Goal: Task Accomplishment & Management: Manage account settings

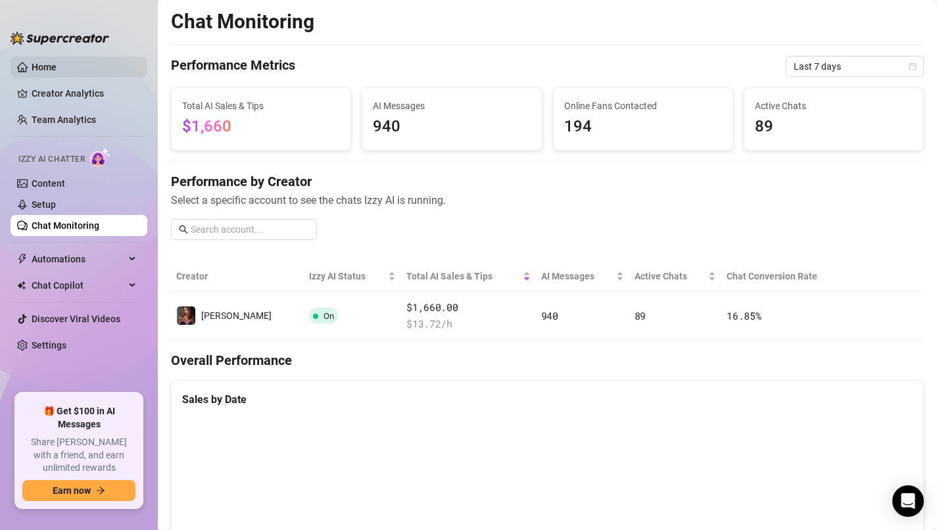
click at [53, 72] on link "Home" at bounding box center [44, 67] width 25 height 11
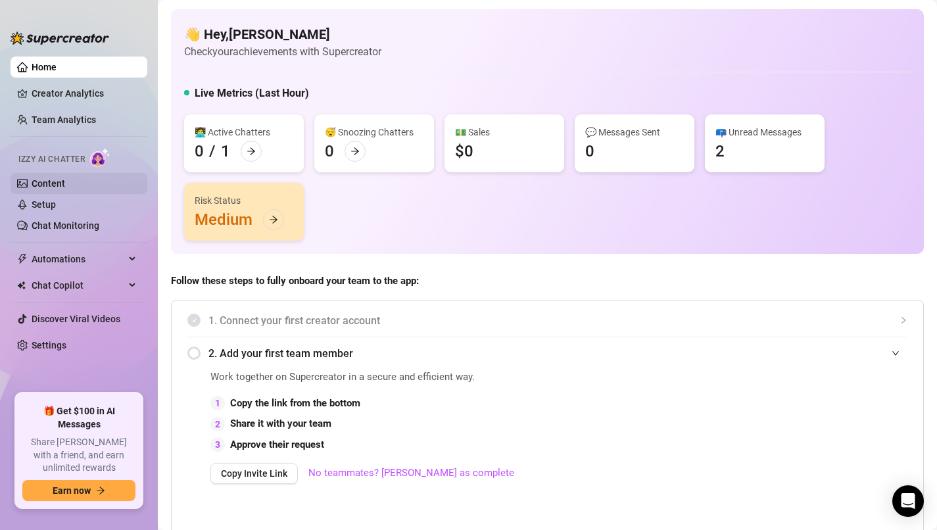
click at [51, 178] on link "Content" at bounding box center [49, 183] width 34 height 11
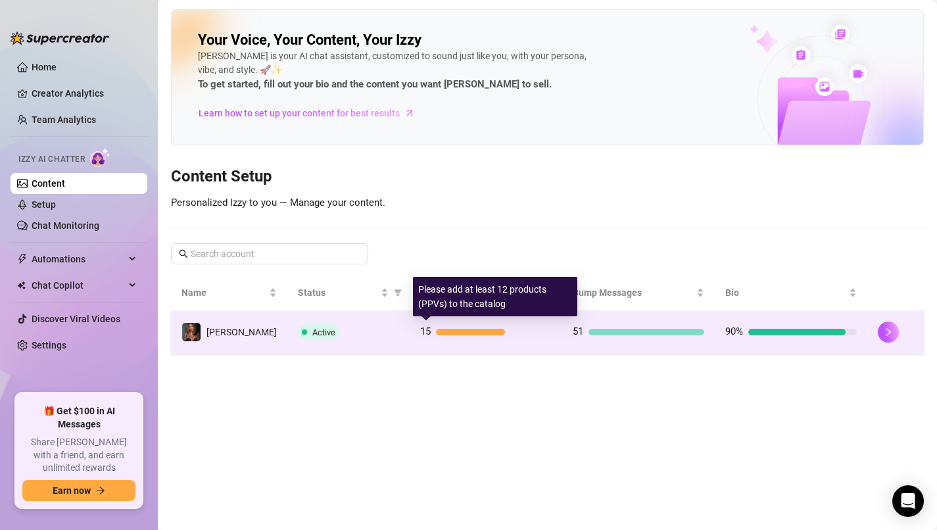
click at [462, 335] on div "15" at bounding box center [486, 332] width 132 height 16
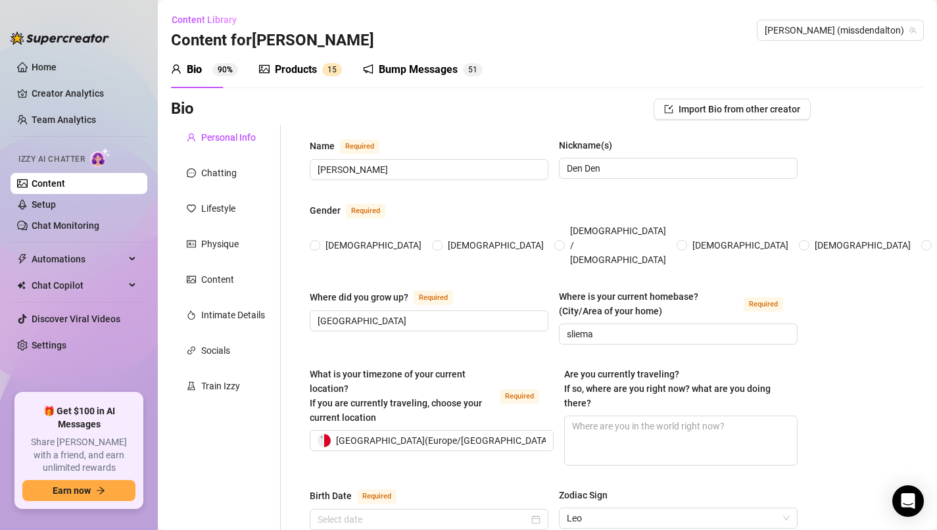
radio input "true"
type input "[DATE]"
click at [291, 72] on div "Products" at bounding box center [296, 70] width 42 height 16
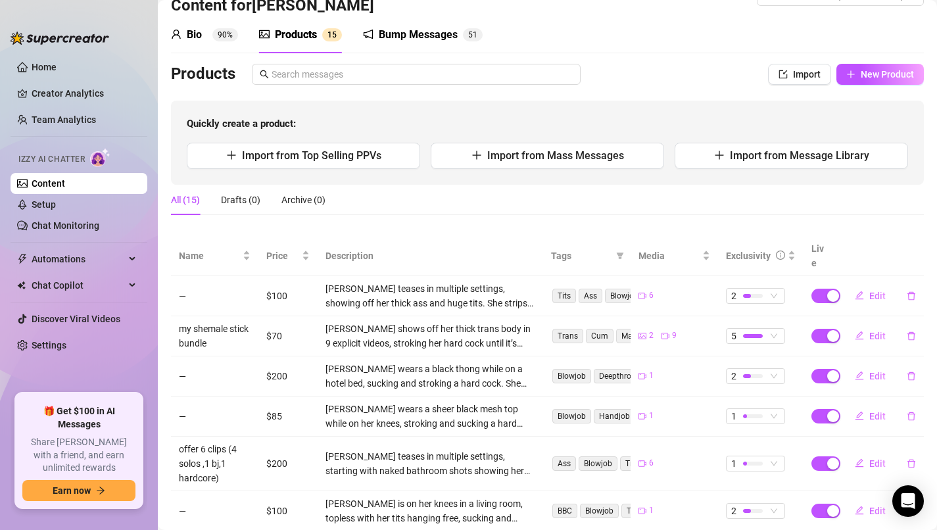
scroll to position [50, 0]
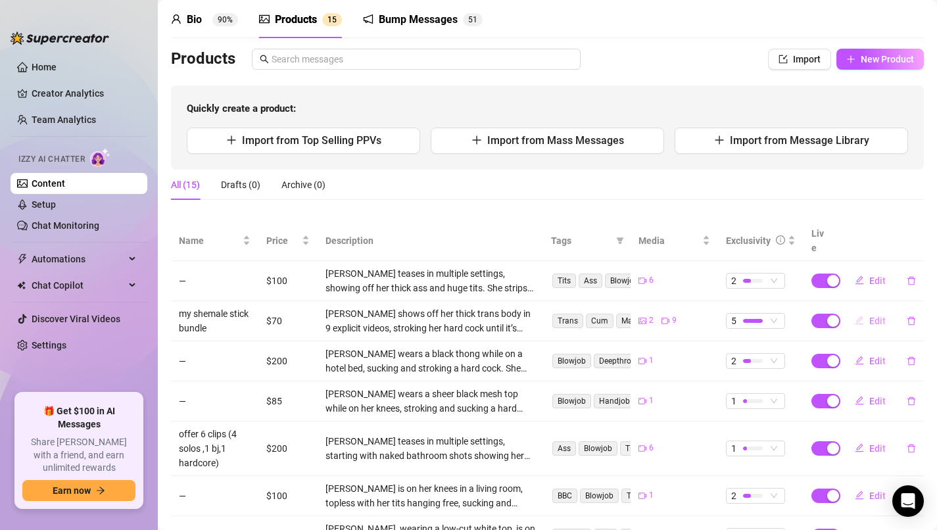
click at [879, 316] on span "Edit" at bounding box center [877, 321] width 16 height 11
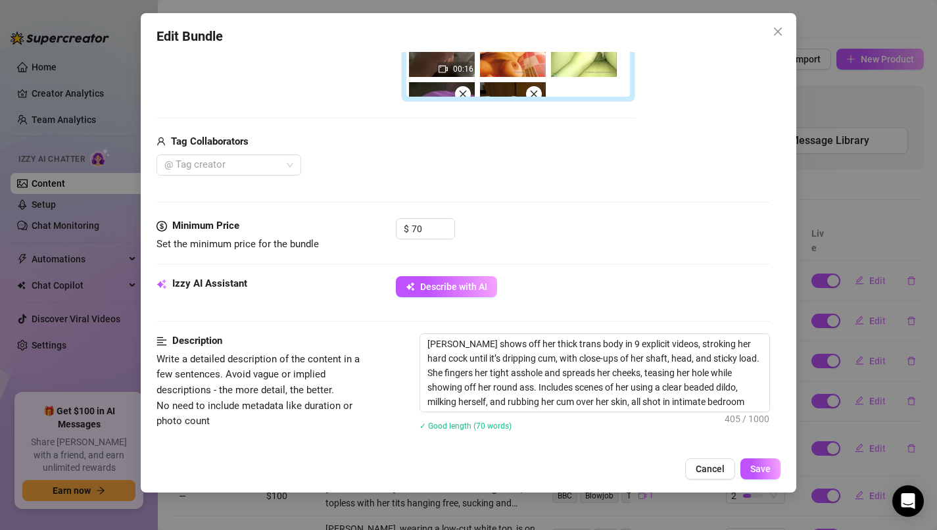
scroll to position [481, 0]
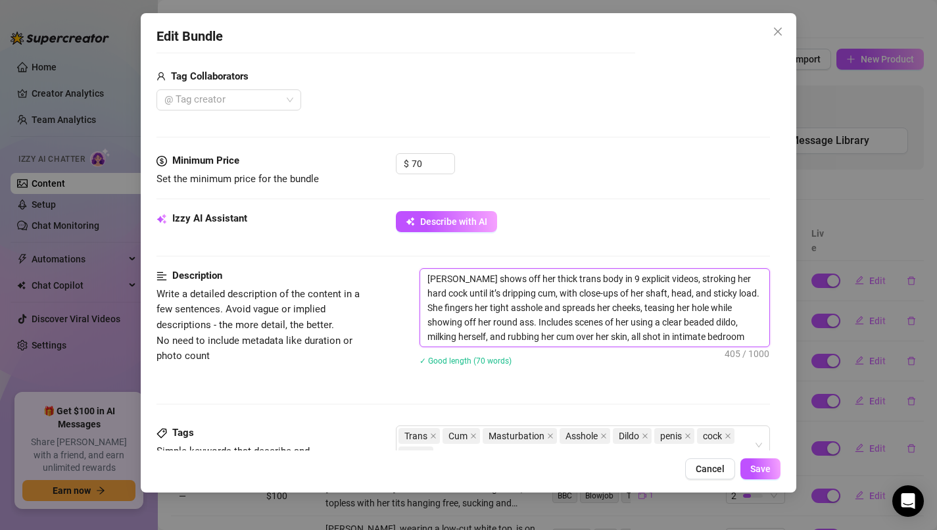
click at [751, 330] on textarea "[PERSON_NAME] shows off her thick trans body in 9 explicit videos, stroking her…" at bounding box center [595, 308] width 350 height 78
drag, startPoint x: 759, startPoint y: 337, endPoint x: 395, endPoint y: 253, distance: 373.7
click at [395, 253] on form "Account [PERSON_NAME] (@missdendalton) Name Name is for your internal organizat…" at bounding box center [463, 235] width 614 height 1299
type textarea "Describe the content (media) in a few sentences"
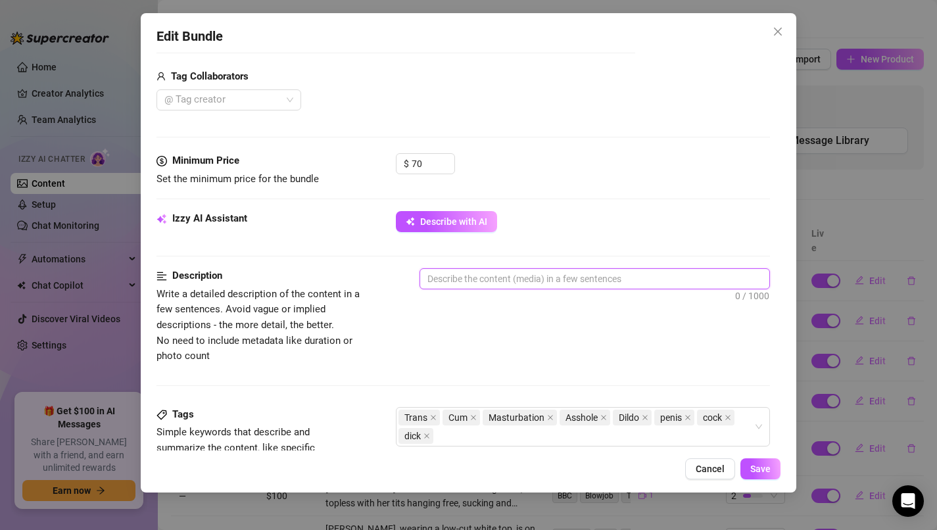
click at [466, 278] on textarea at bounding box center [595, 279] width 350 height 20
paste textarea "Only send this bundle to fans who asked for penis content. Do not send in any o…"
type textarea "Only send this bundle to fans who asked for penis content. Do not send in any o…"
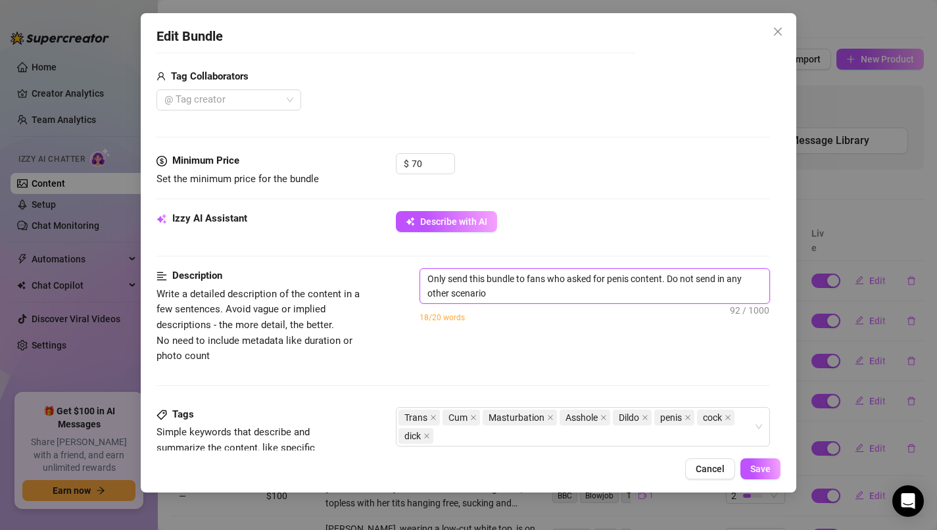
scroll to position [0, 0]
type textarea "Only send this bundle to fans who asked for penis content. Do not send in any o…"
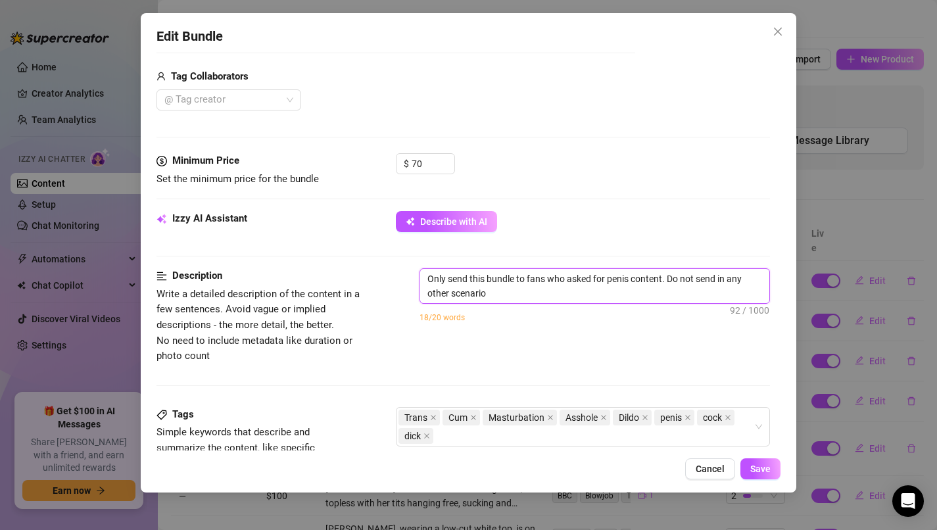
type textarea "Only send this bundle to fans who asked for penis content. Do not send in any o…"
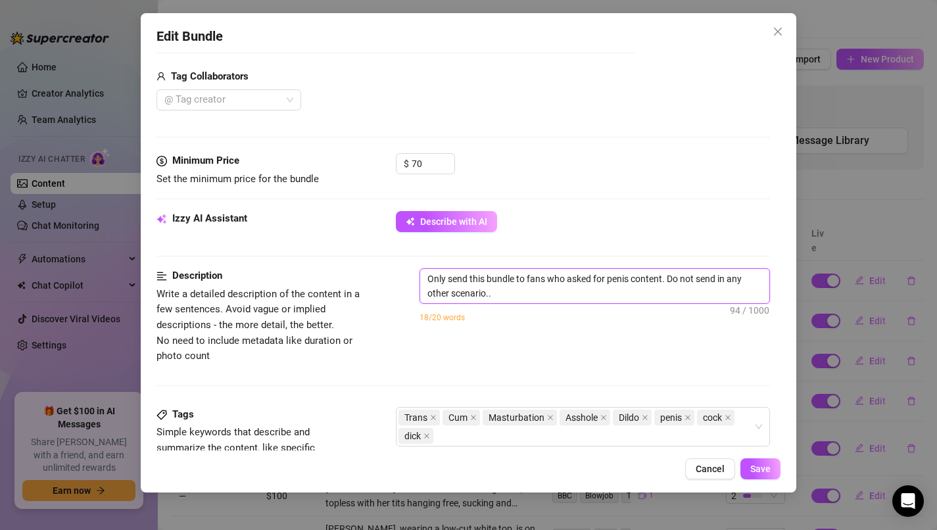
type textarea "Only send this bundle to fans who asked for penis content. Do not send in any o…"
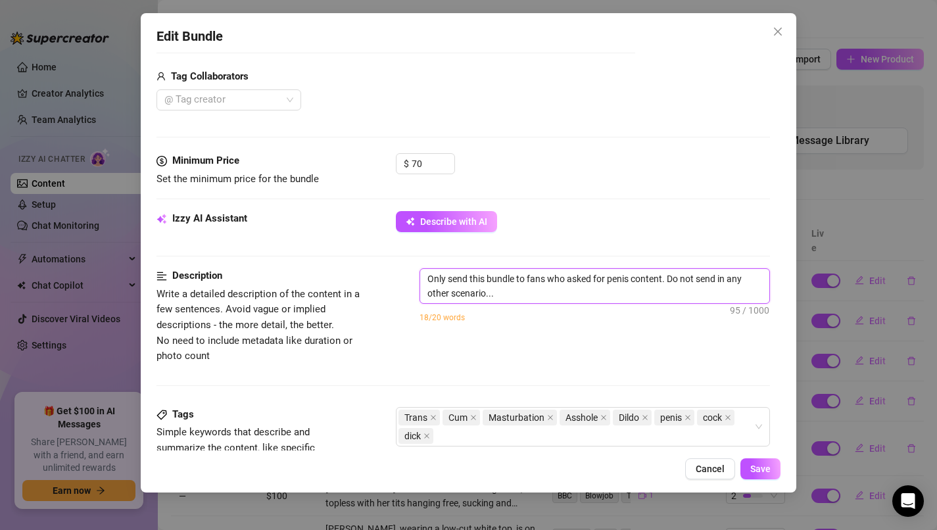
type textarea "Only send this bundle to fans who asked for penis content. Do not send in any o…"
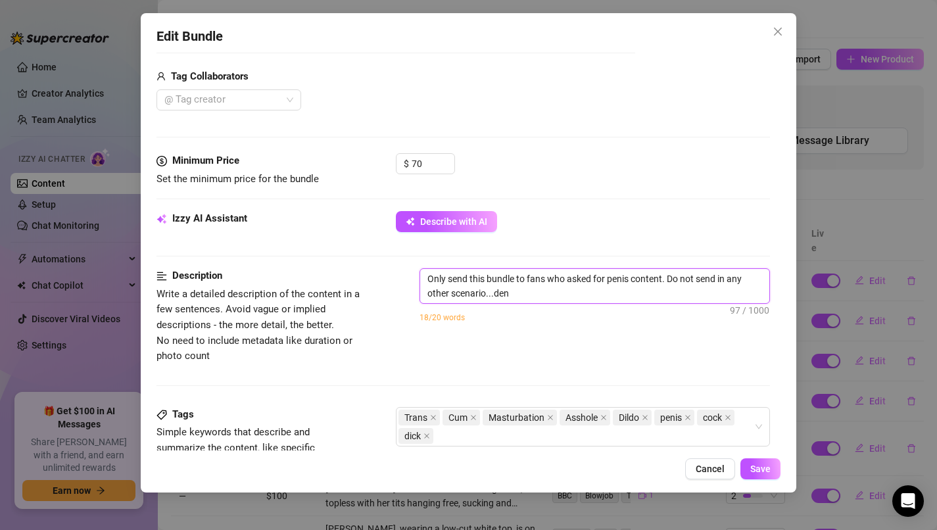
type textarea "Only send this bundle to fans who asked for penis content. Do not send in any o…"
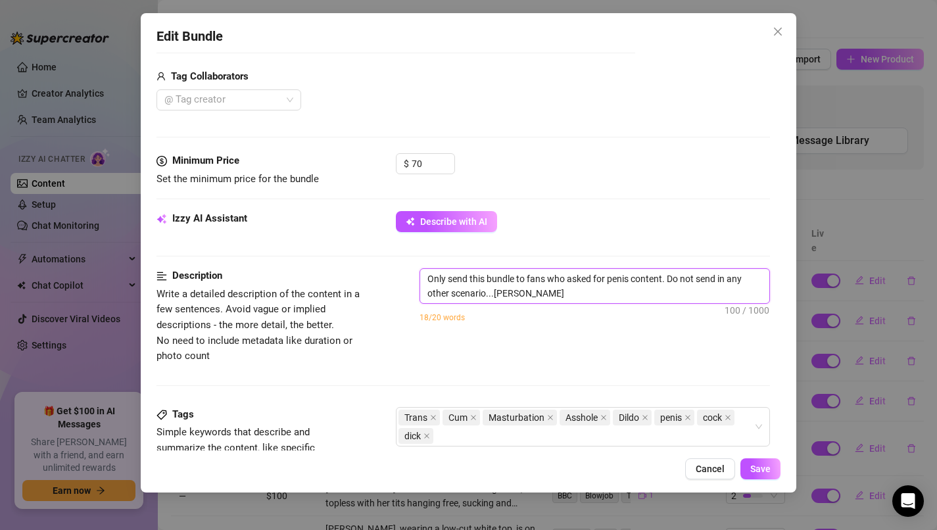
type textarea "Only send this bundle to fans who asked for penis content. Do not send in any o…"
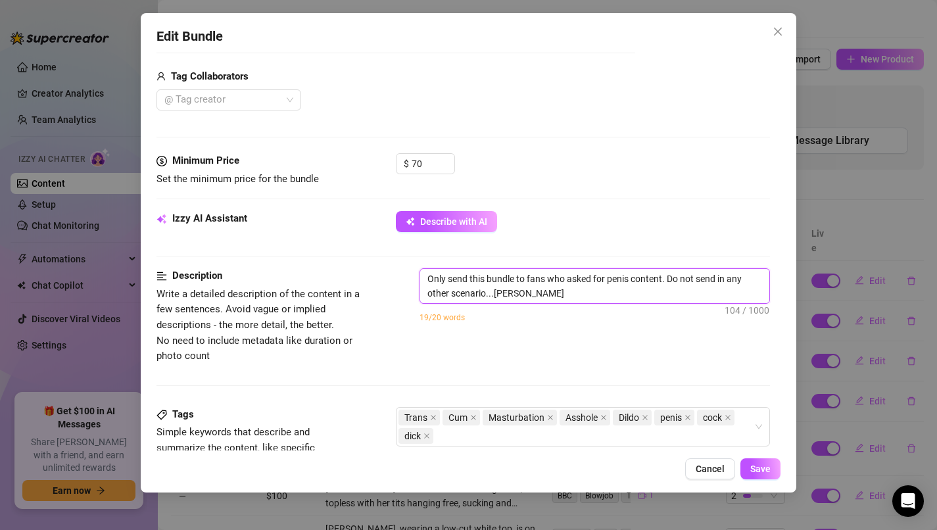
type textarea "Only send this bundle to fans who asked for penis content. Do not send in any o…"
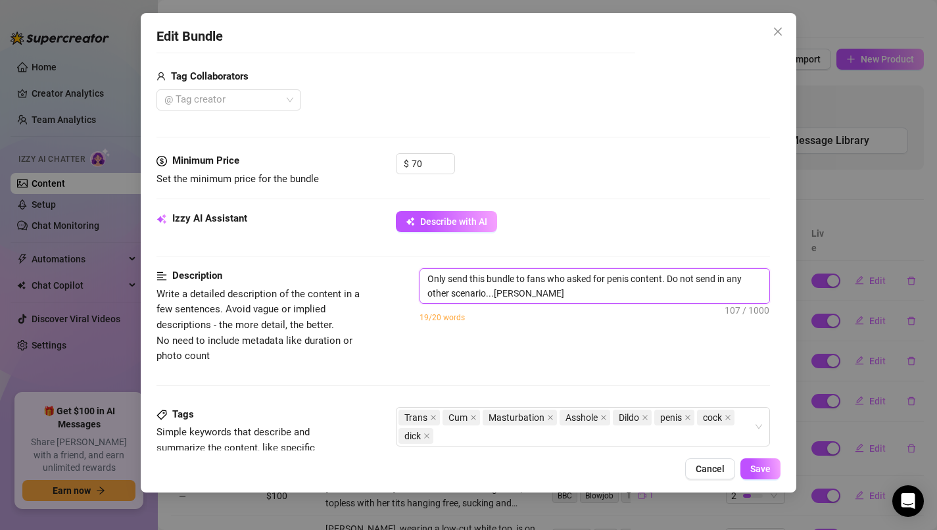
type textarea "Only send this bundle to fans who asked for penis content. Do not send in any o…"
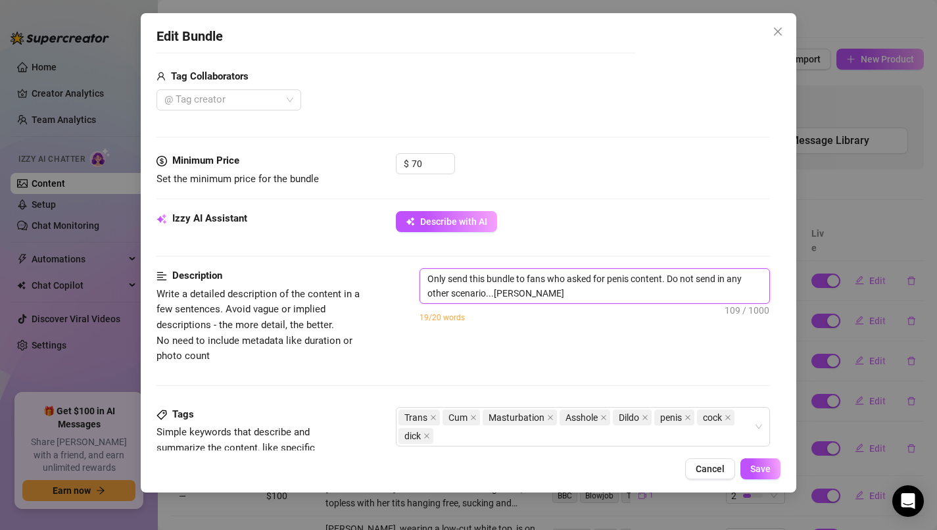
type textarea "Only send this bundle to fans who asked for penis content. Do not send in any o…"
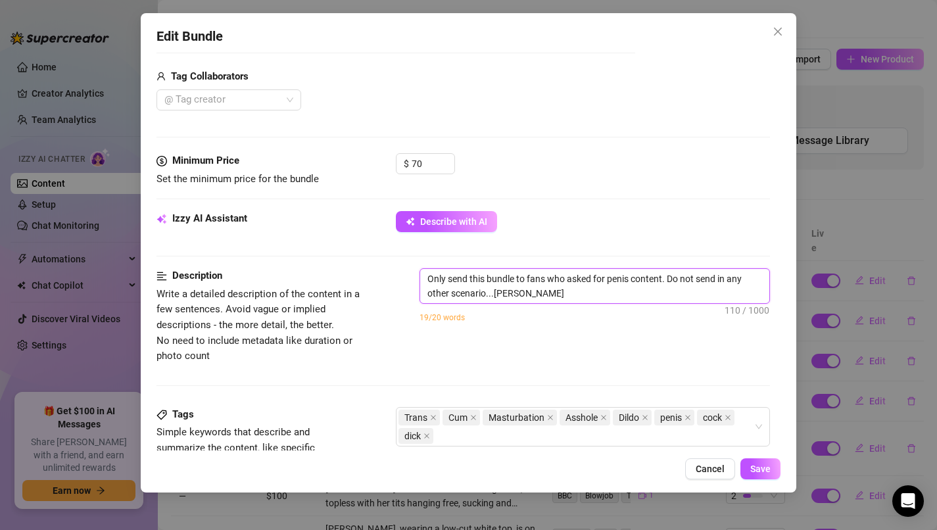
type textarea "Only send this bundle to fans who asked for penis content. Do not send in any o…"
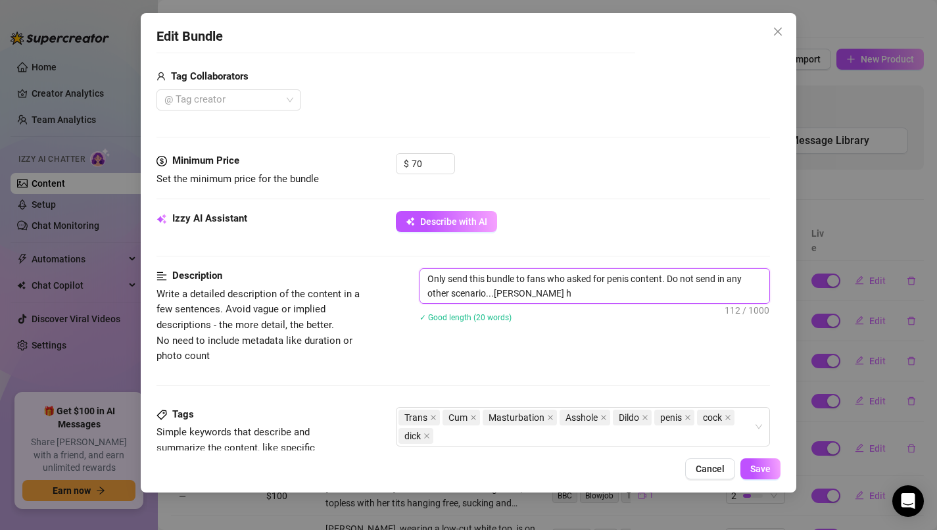
type textarea "Only send this bundle to fans who asked for penis content. Do not send in any o…"
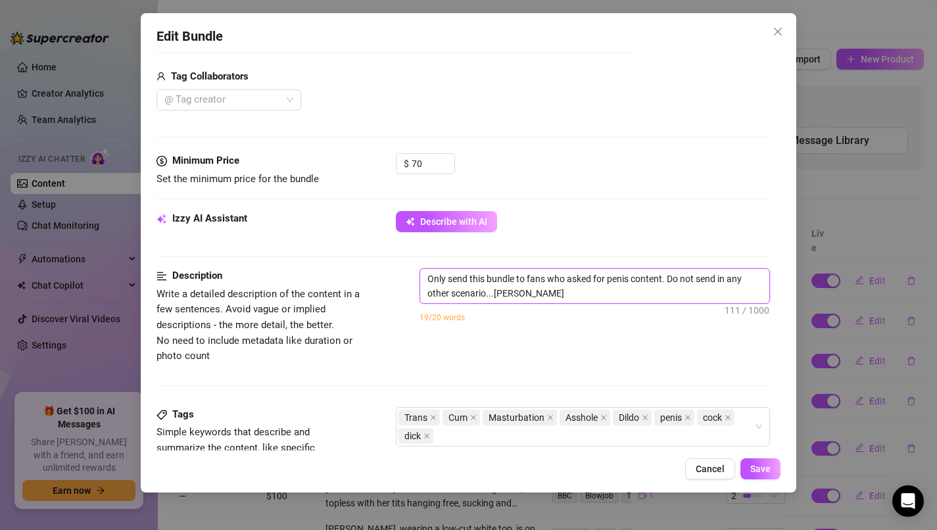
type textarea "Only send this bundle to fans who asked for penis content. Do not send in any o…"
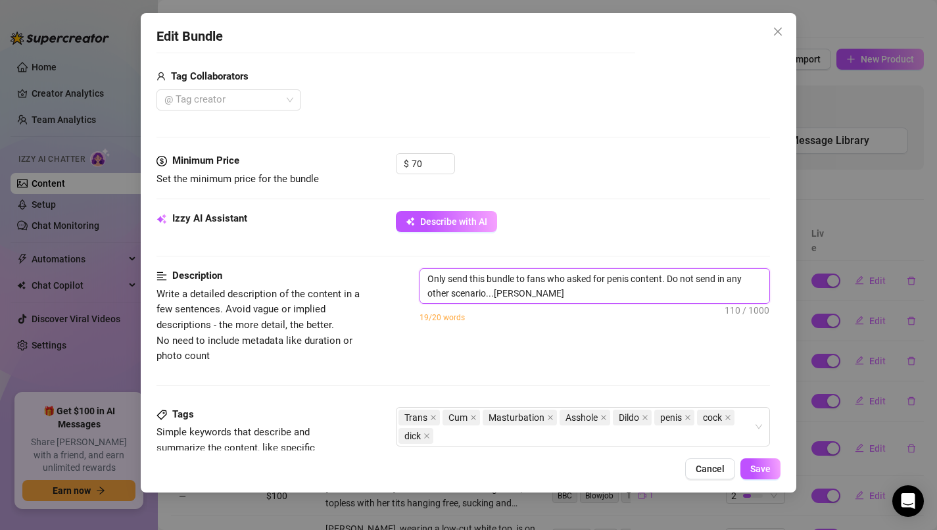
type textarea "Only send this bundle to fans who asked for penis content. Do not send in any o…"
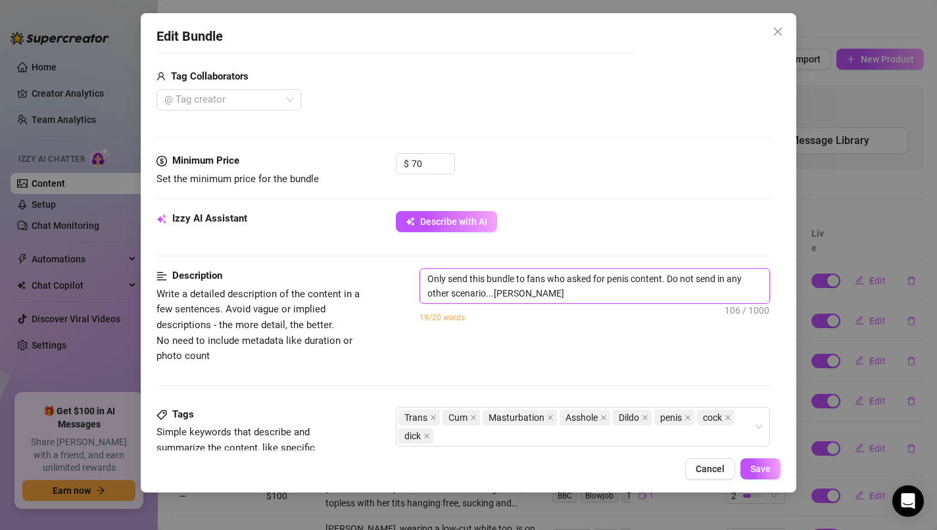
type textarea "Only send this bundle to fans who asked for penis content. Do not send in any o…"
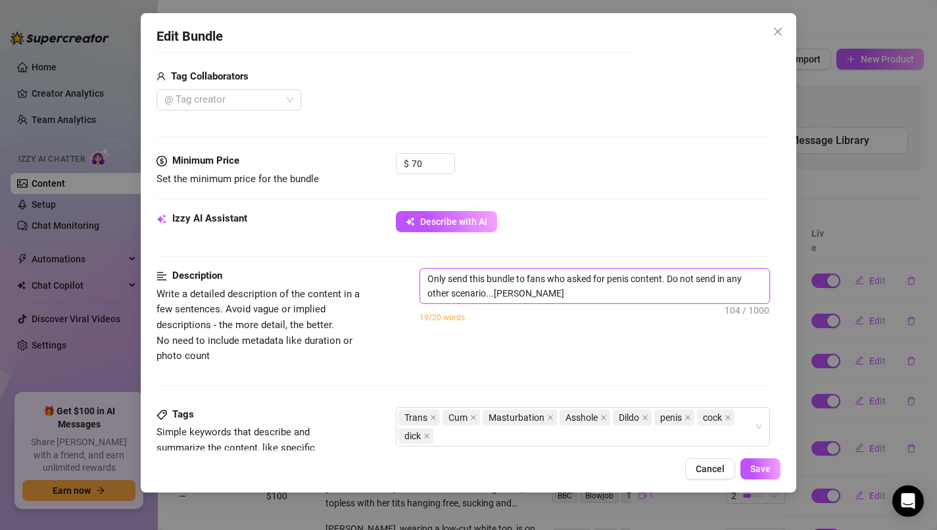
type textarea "Only send this bundle to fans who asked for penis content. Do not send in any o…"
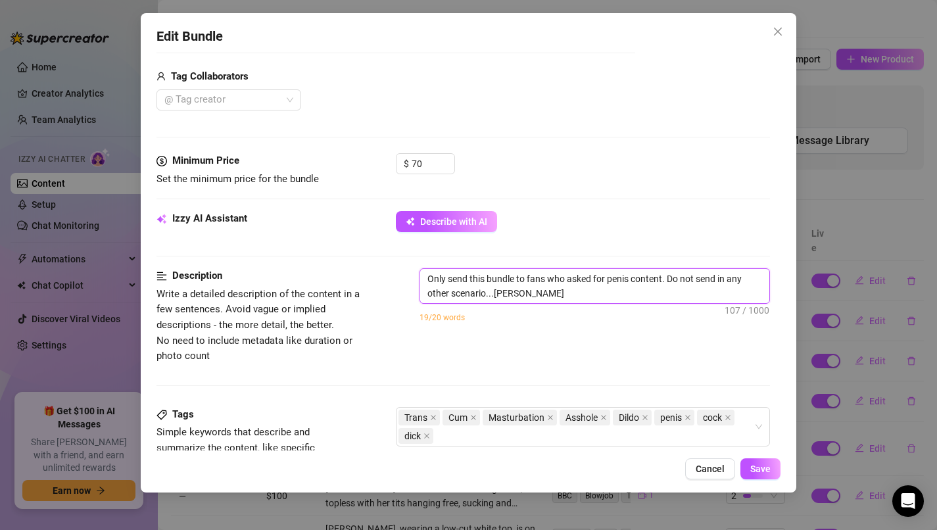
type textarea "Only send this bundle to fans who asked for penis content. Do not send in any o…"
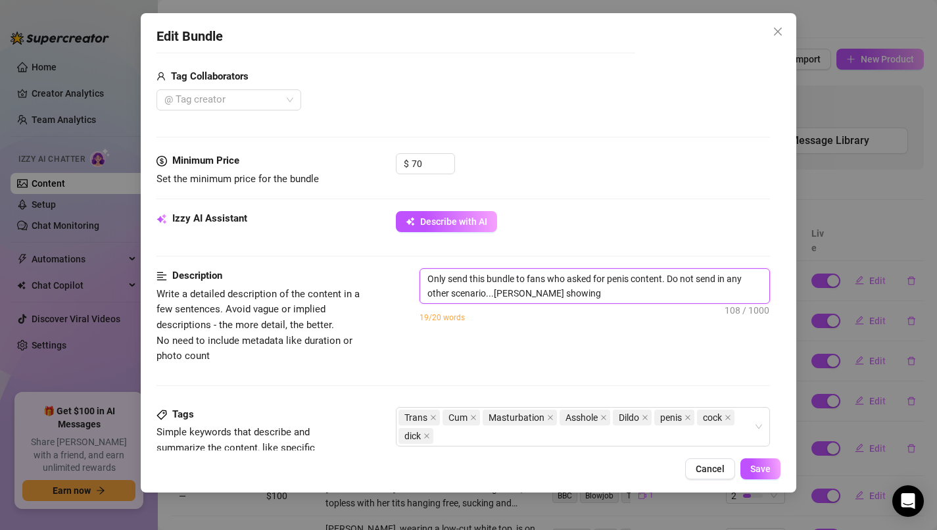
type textarea "Only send this bundle to fans who asked for penis content. Do not send in any o…"
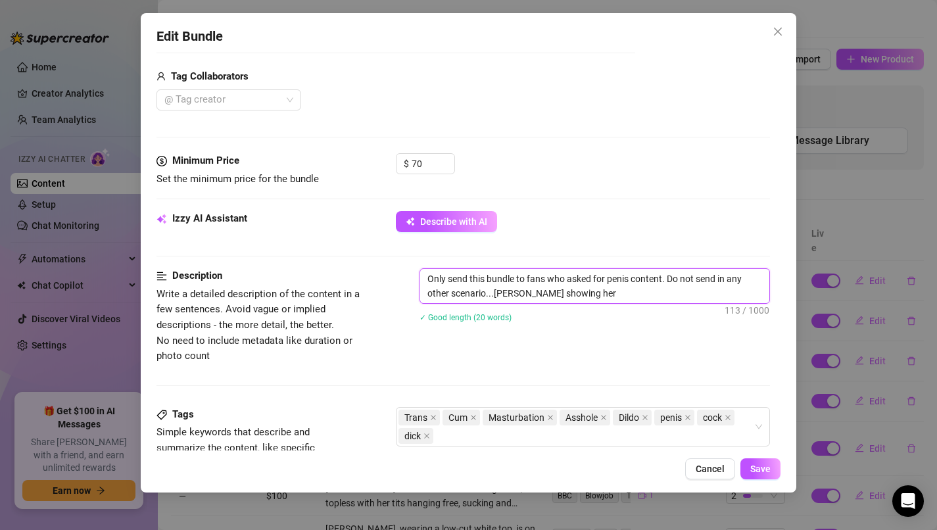
type textarea "Only send this bundle to fans who asked for penis content. Do not send in any o…"
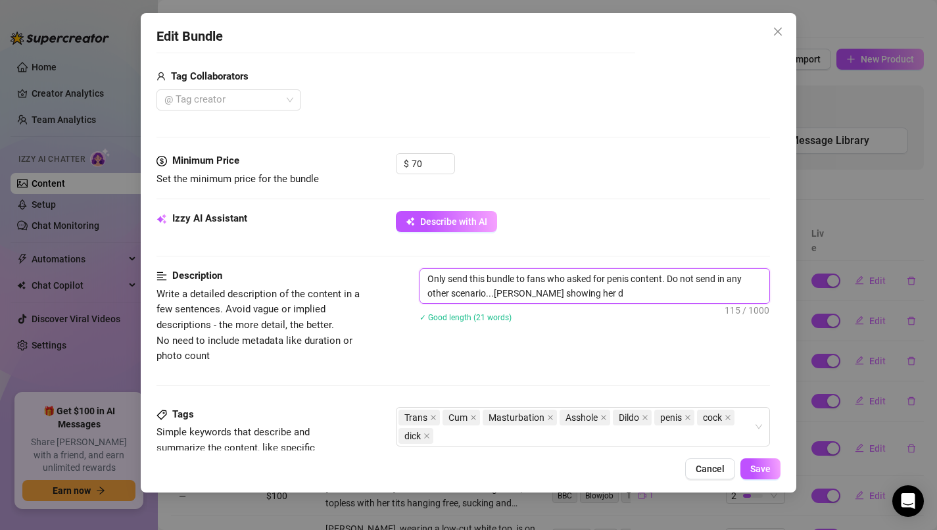
type textarea "Only send this bundle to fans who asked for penis content. Do not send in any o…"
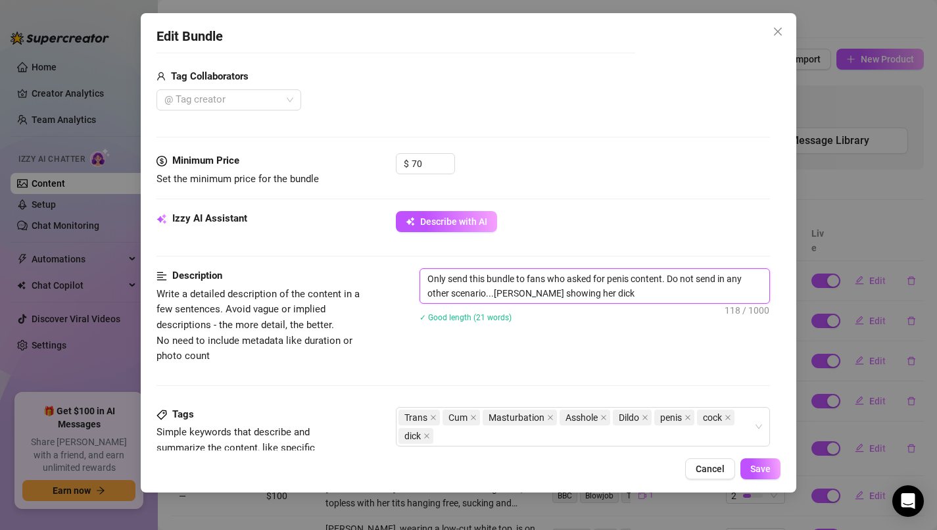
type textarea "Only send this bundle to fans who asked for penis content. Do not send in any o…"
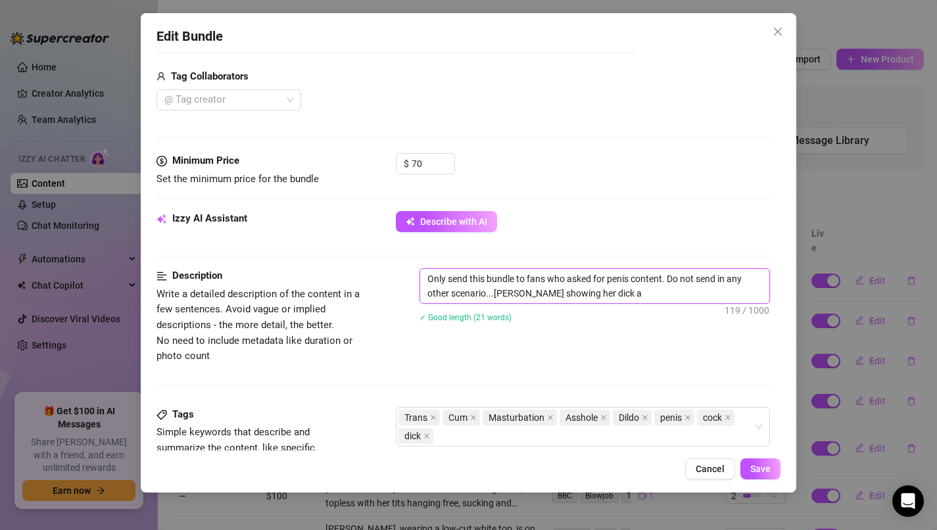
type textarea "Only send this bundle to fans who asked for penis content. Do not send in any o…"
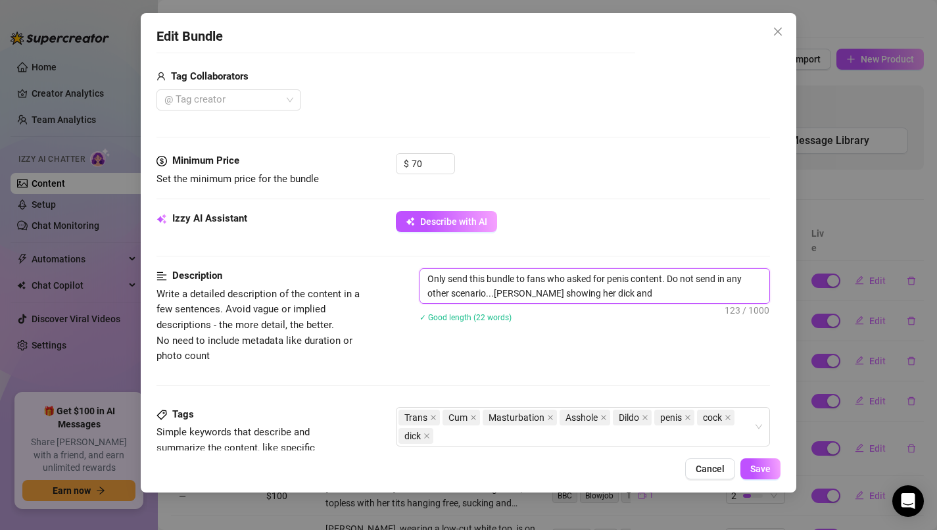
type textarea "Only send this bundle to fans who asked for penis content. Do not send in any o…"
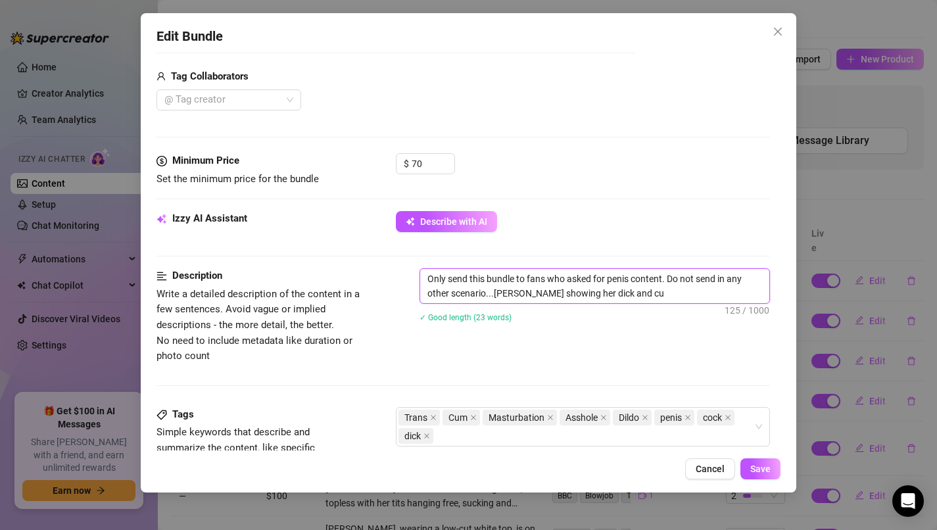
type textarea "Only send this bundle to fans who asked for penis content. Do not send in any o…"
click at [631, 281] on textarea "Only send this bundle to fans who asked for penis content. Do not send in any o…" at bounding box center [595, 286] width 350 height 34
type textarea "Only send this bundle to fans who asked for penis content. Do not send in any o…"
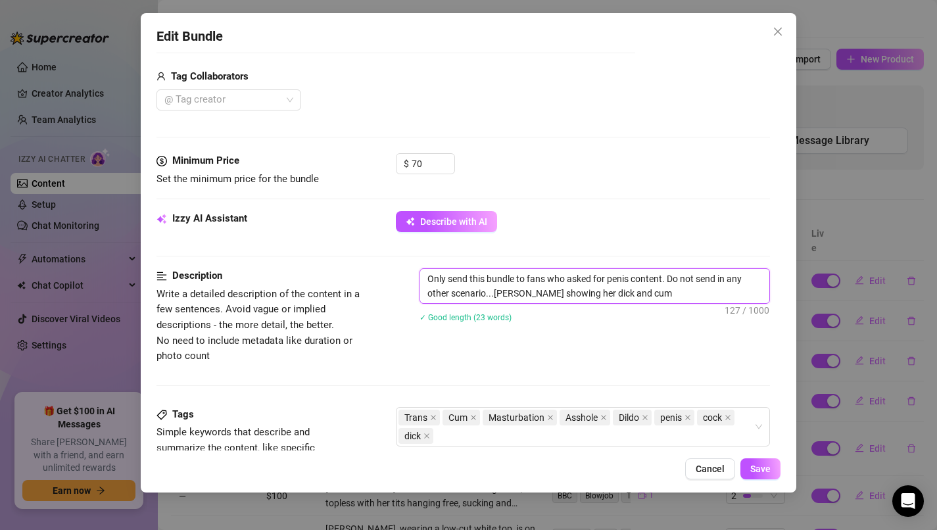
type textarea "Only send this bundle to fans who asked for penis content. Do not send in any o…"
type textarea "Only send this bundle to fans who asked for penis d content. Do not send in any…"
type textarea "Only send this bundle to fans who asked for penis di content. Do not send in an…"
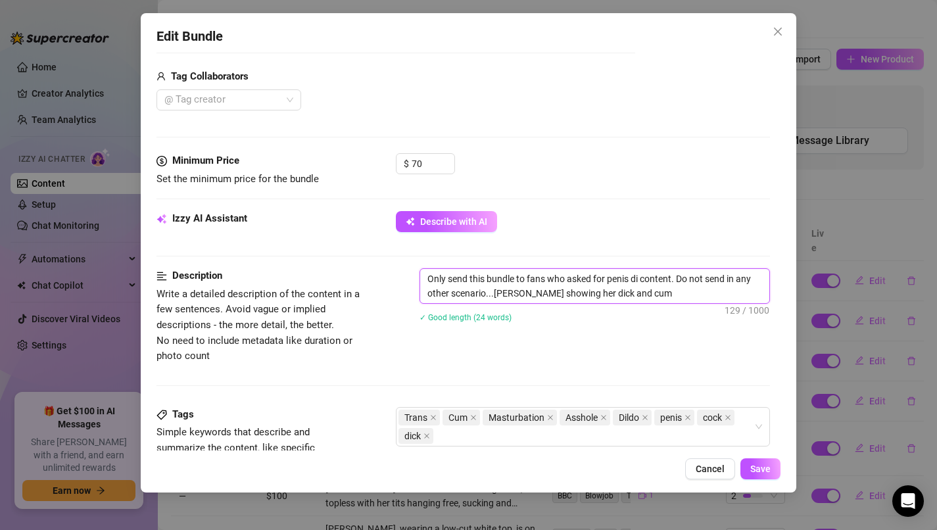
type textarea "Only send this bundle to fans who asked for penis dic content. Do not send in a…"
type textarea "Only send this bundle to fans who asked for penis dick content. Do not send in …"
click at [757, 475] on button "Save" at bounding box center [760, 468] width 40 height 21
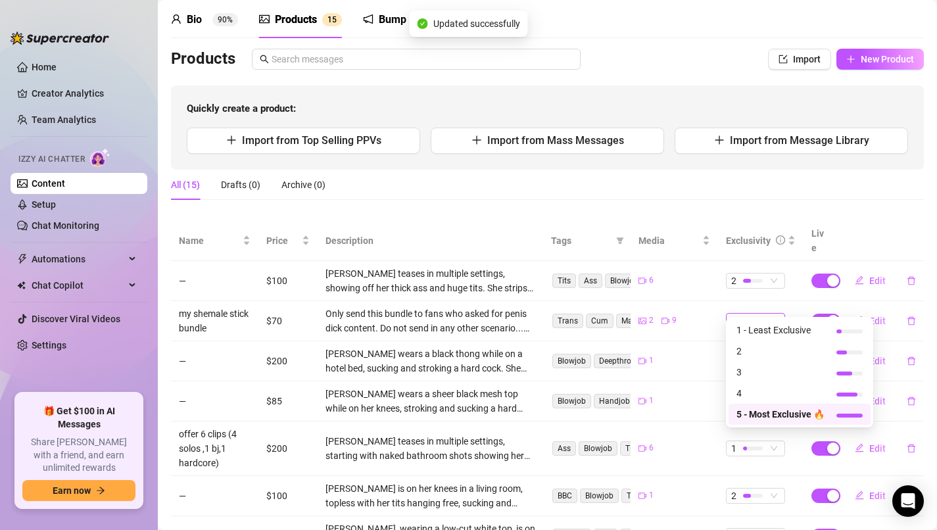
click at [767, 314] on span "5" at bounding box center [755, 321] width 49 height 14
click at [775, 333] on span "1 - Least Exclusive" at bounding box center [780, 330] width 88 height 14
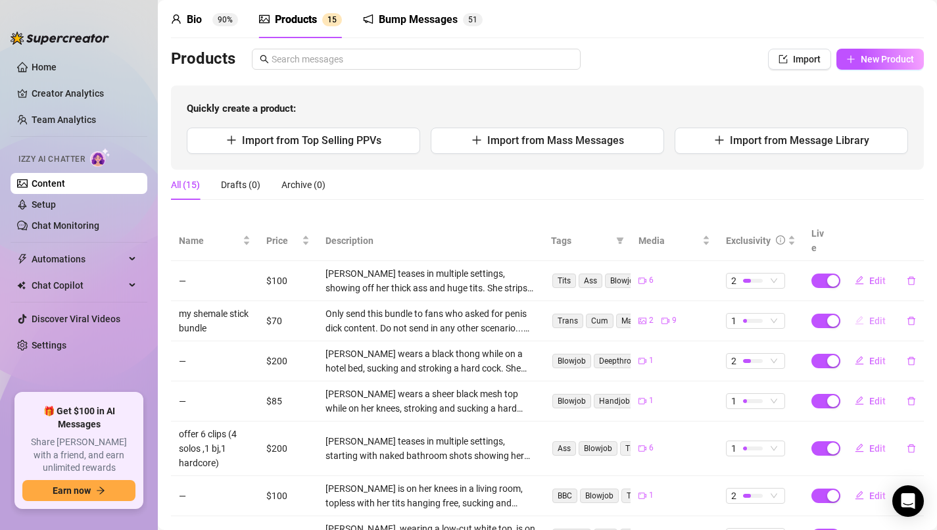
click at [877, 316] on span "Edit" at bounding box center [877, 321] width 16 height 11
type textarea "heres this is my magic stick haha plus using my own hot cream cum to cream my h…"
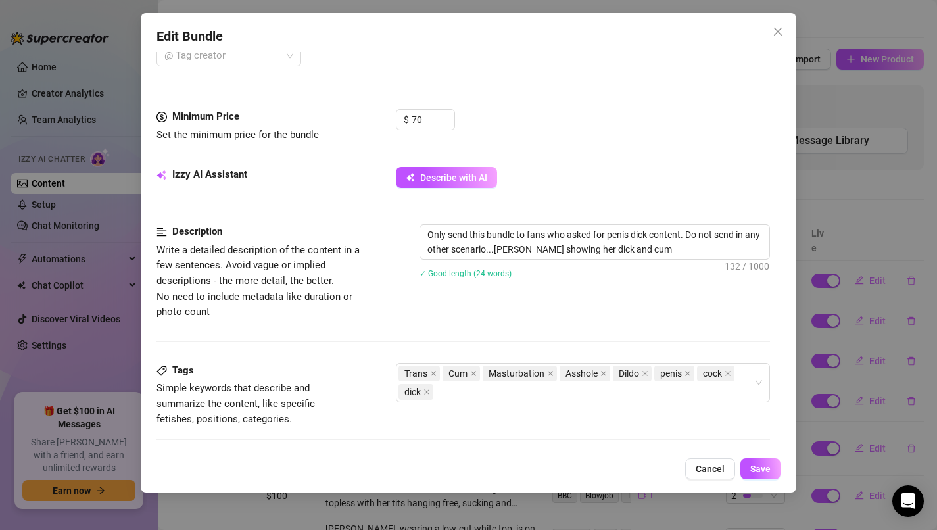
scroll to position [534, 0]
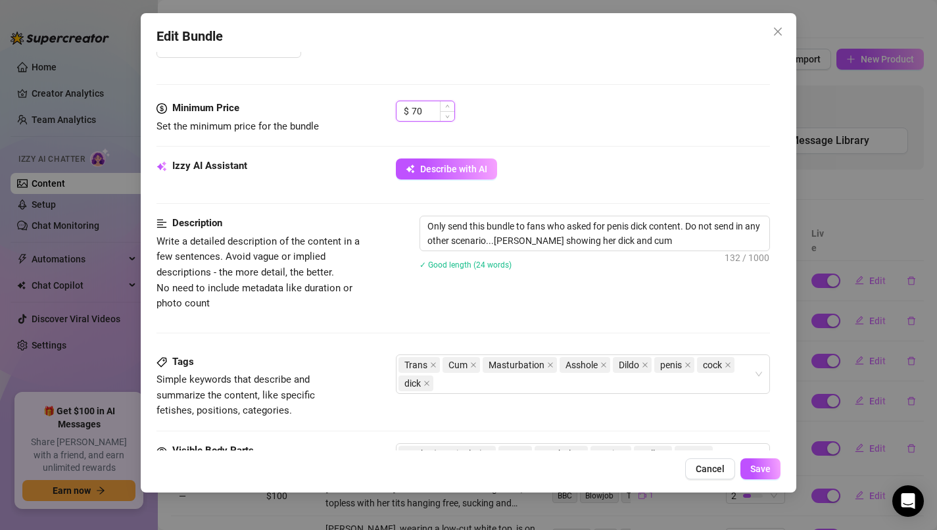
click at [429, 110] on input "70" at bounding box center [433, 111] width 43 height 20
type input "7"
type input "100"
click at [763, 478] on button "Save" at bounding box center [760, 468] width 40 height 21
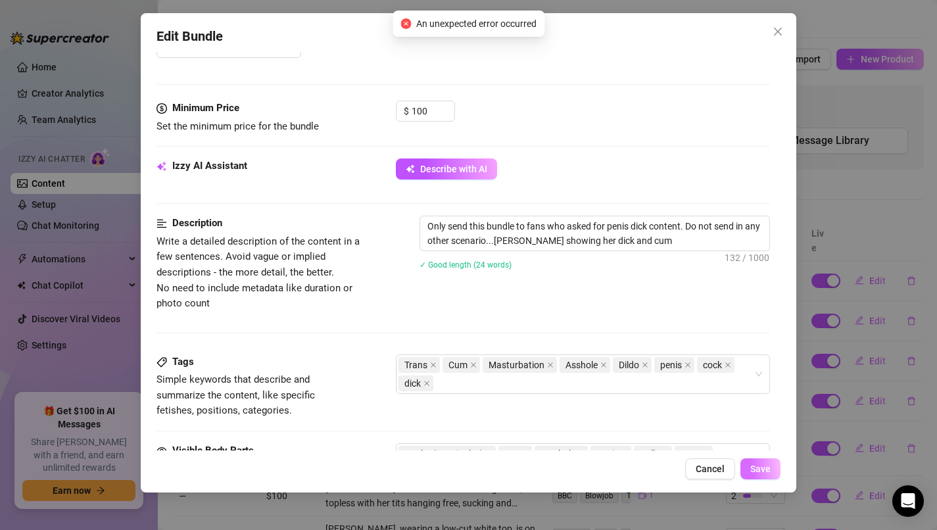
click at [772, 478] on button "Save" at bounding box center [760, 468] width 40 height 21
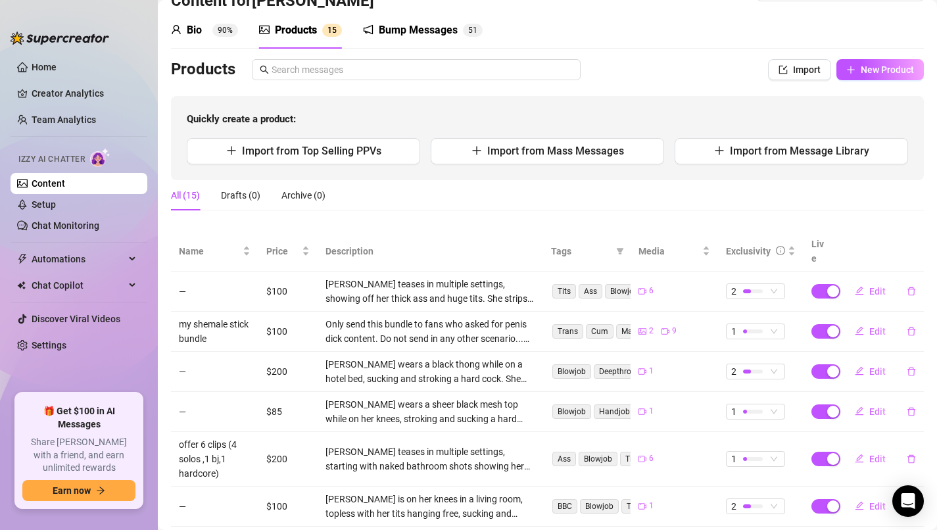
scroll to position [0, 0]
